Goal: Contribute content

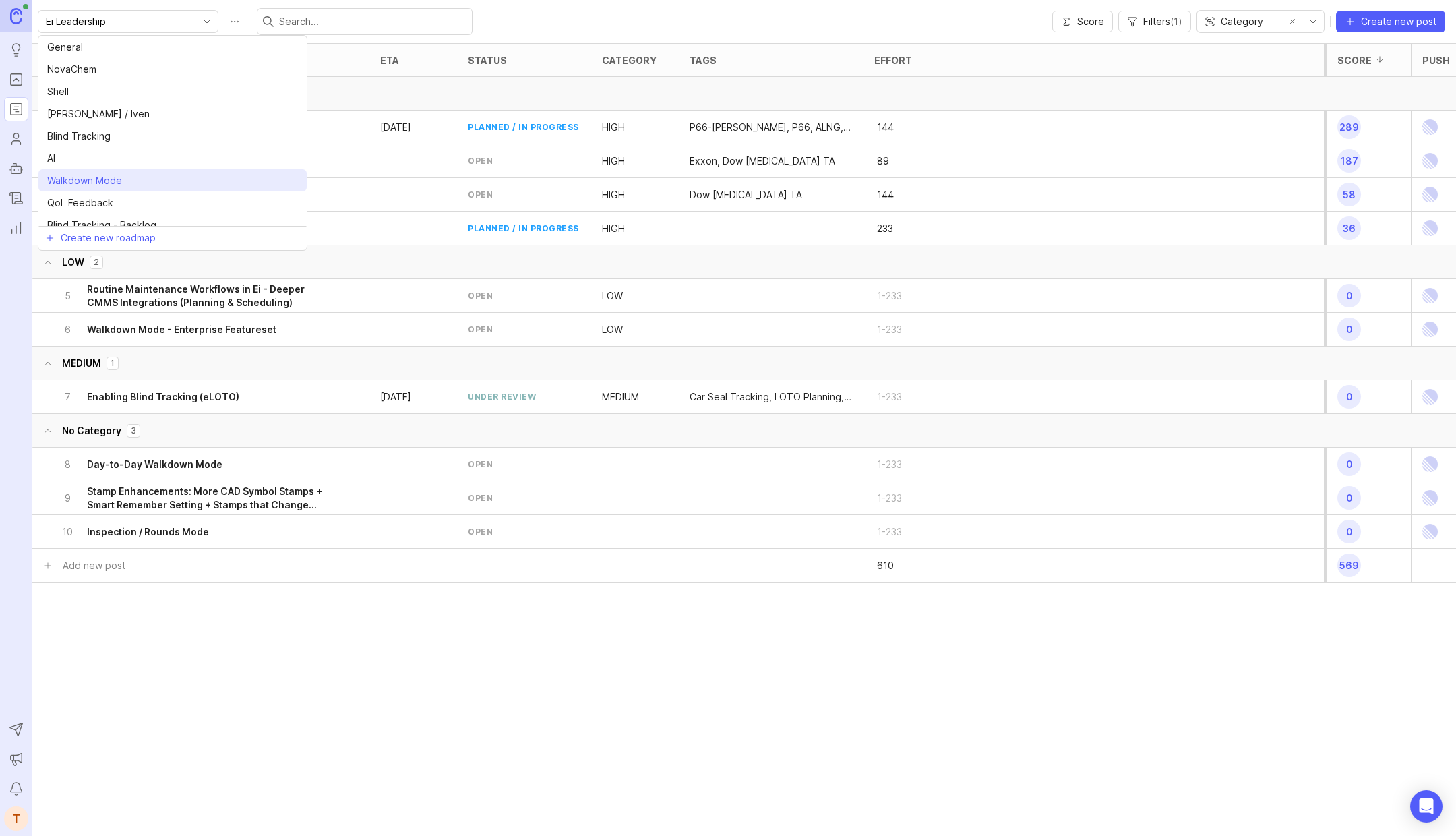
click at [113, 173] on span "Walkdown Mode" at bounding box center [85, 180] width 75 height 15
type input "Walkdown Mode"
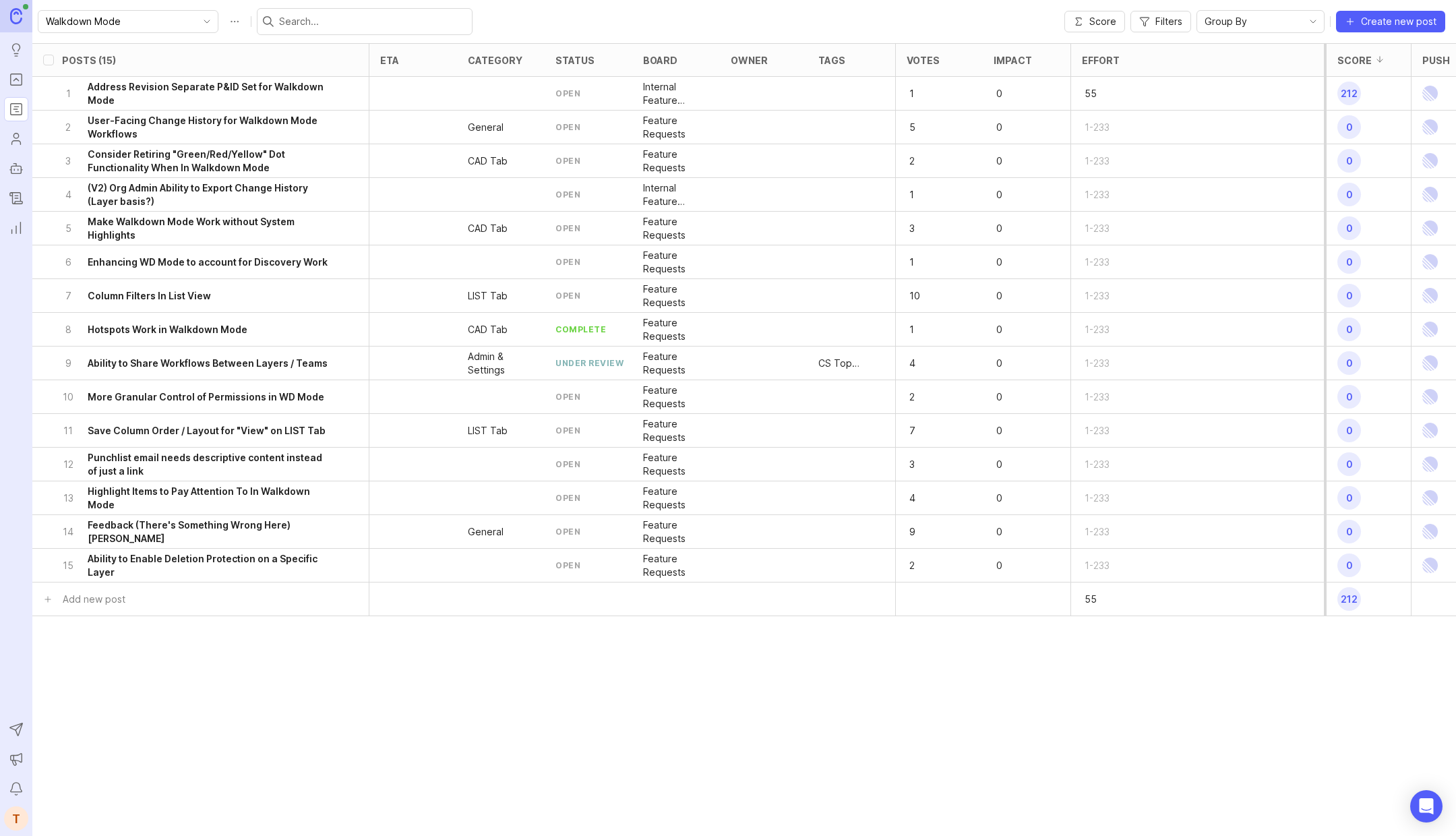
click at [315, 628] on div "Posts (15) eta category status board owner tags Votes Impact Effort Score Push …" at bounding box center [745, 386] width 1424 height 686
click at [196, 19] on icon "toggle icon" at bounding box center [207, 21] width 22 height 11
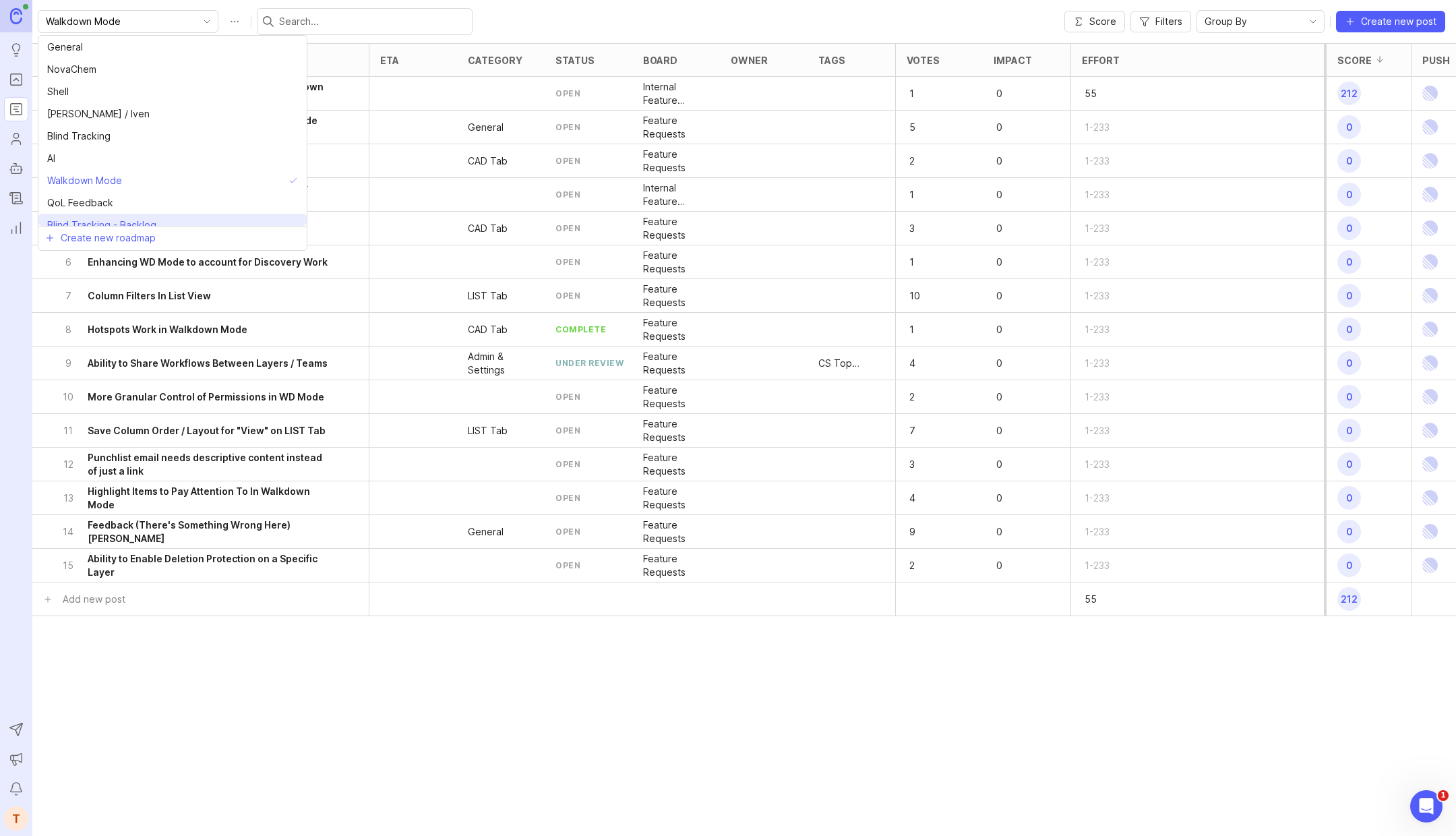
scroll to position [26, 0]
click at [99, 216] on span "Ei Leadership" at bounding box center [77, 222] width 60 height 15
type input "Ei Leadership"
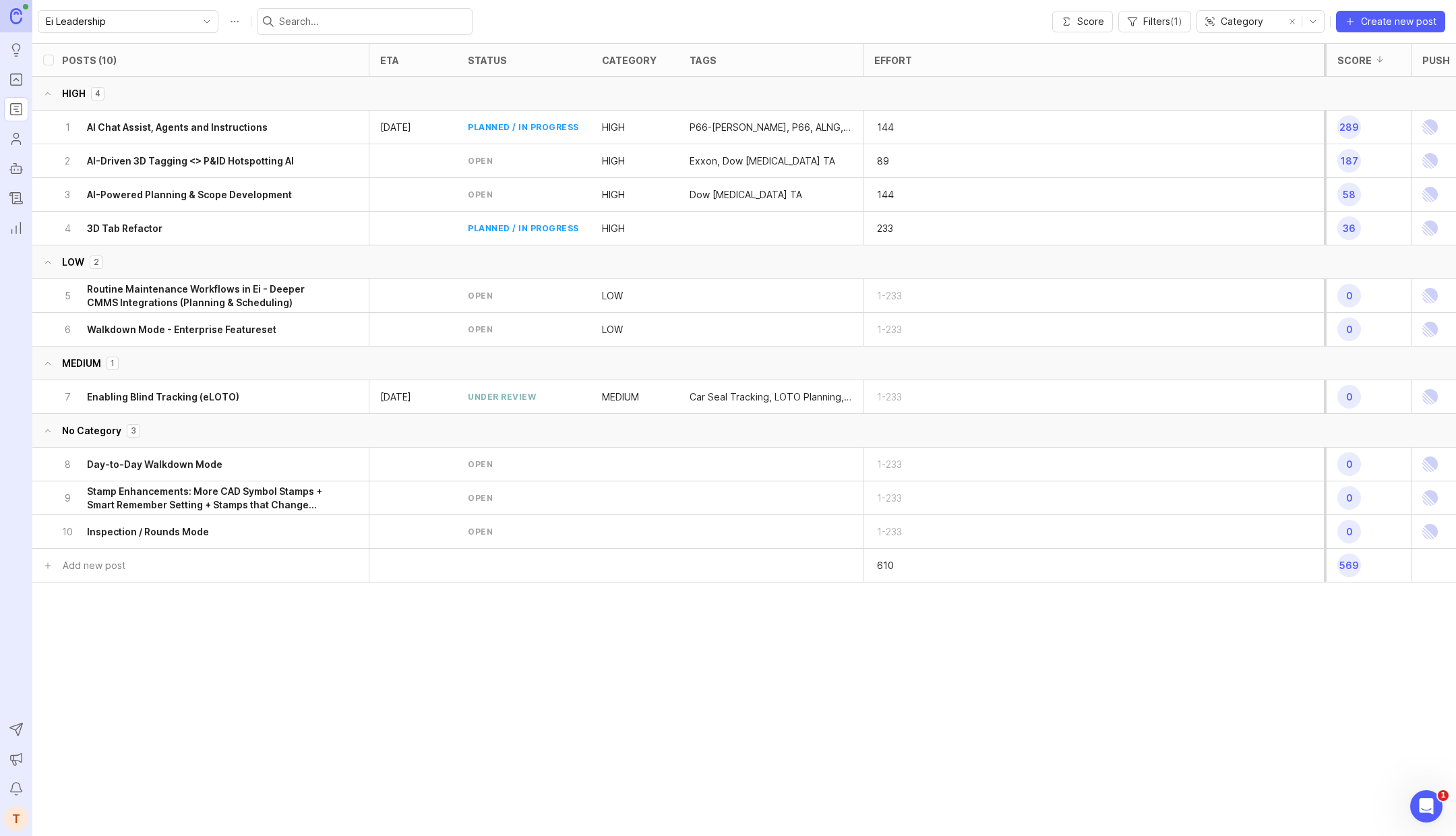
click at [234, 325] on h6 "Walkdown Mode - Enterprise Featureset" at bounding box center [182, 329] width 190 height 14
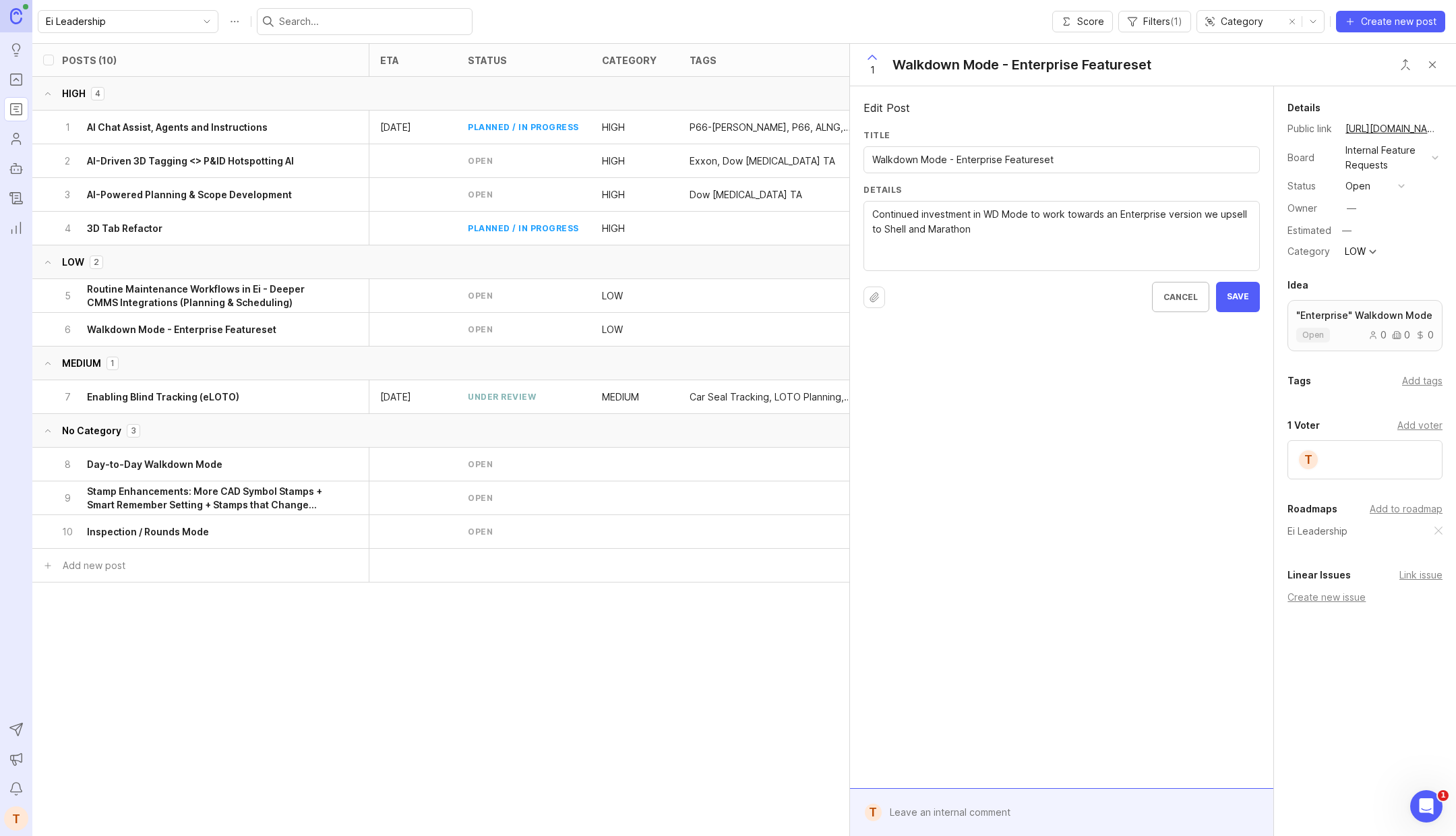
paste textarea "https://env-int.canny.io/admin/roadmap/walkdown-mode"
type textarea "Continued investment in WD Mode to work towards an Enterprise version we upsell…"
click at [1234, 291] on span "Save" at bounding box center [1238, 297] width 22 height 12
